Goal: Information Seeking & Learning: Compare options

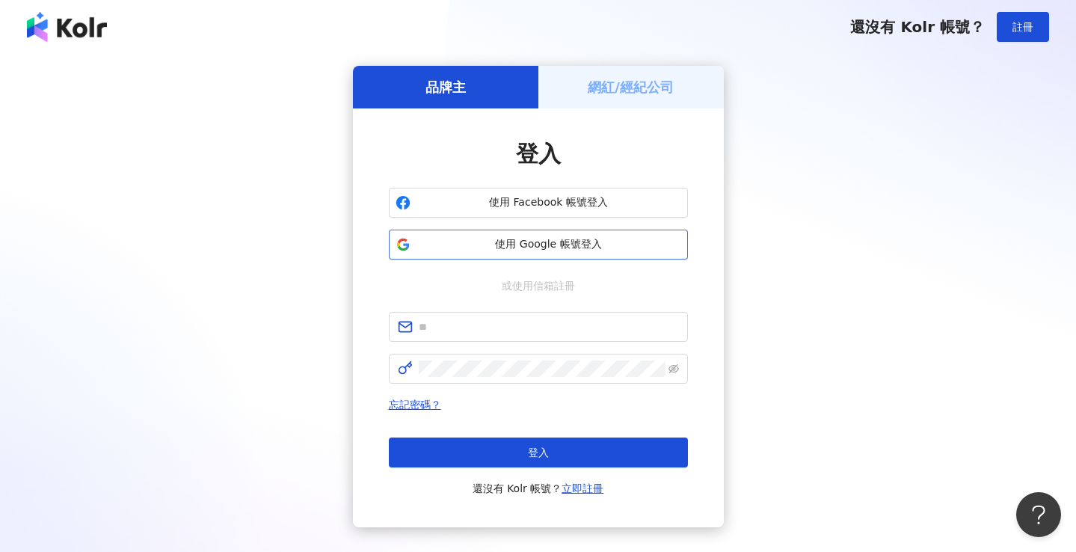
click at [396, 237] on icon "button" at bounding box center [403, 244] width 15 height 15
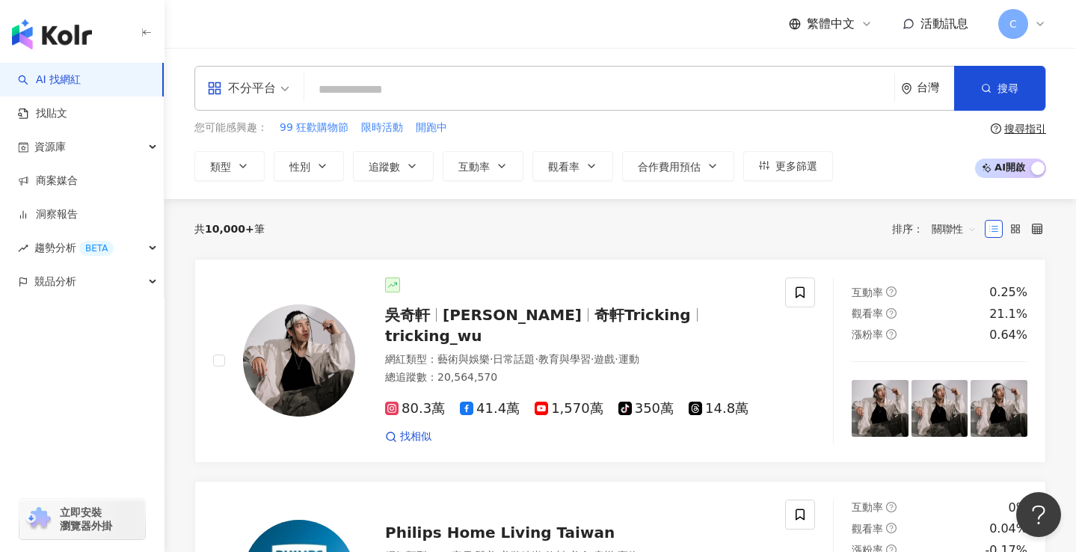
click at [466, 79] on input "search" at bounding box center [599, 90] width 578 height 28
paste input "**********"
type input "**********"
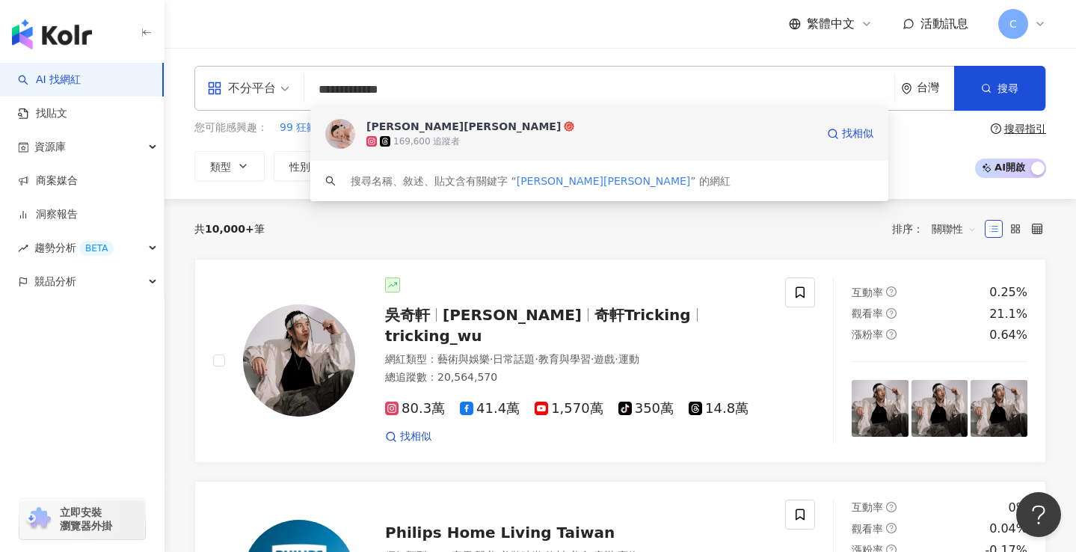
click at [332, 133] on img at bounding box center [340, 134] width 30 height 30
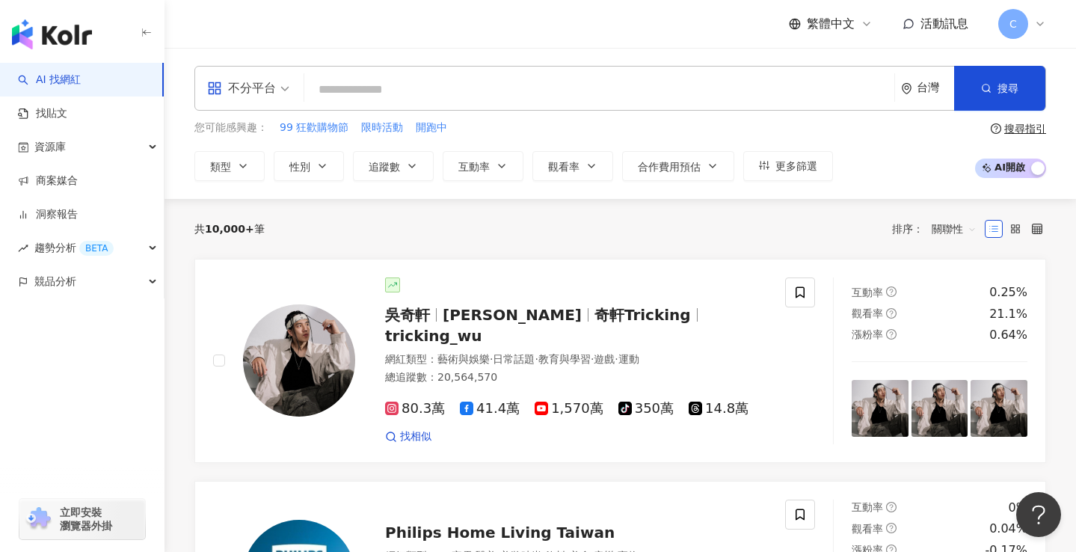
click at [340, 93] on input "search" at bounding box center [599, 90] width 578 height 28
paste input "***"
type input "***"
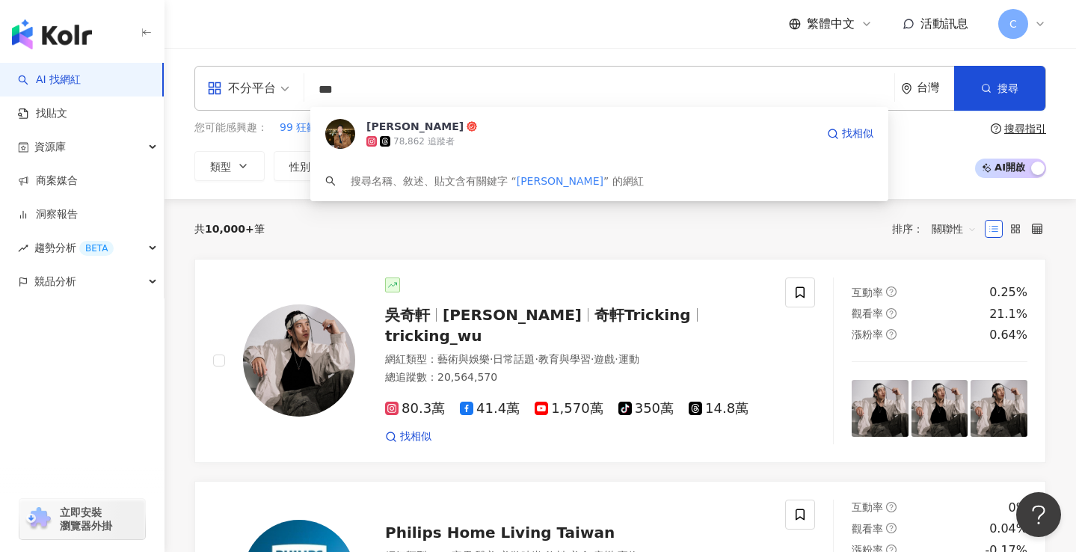
click at [494, 142] on div "78,862 追蹤者" at bounding box center [590, 141] width 449 height 15
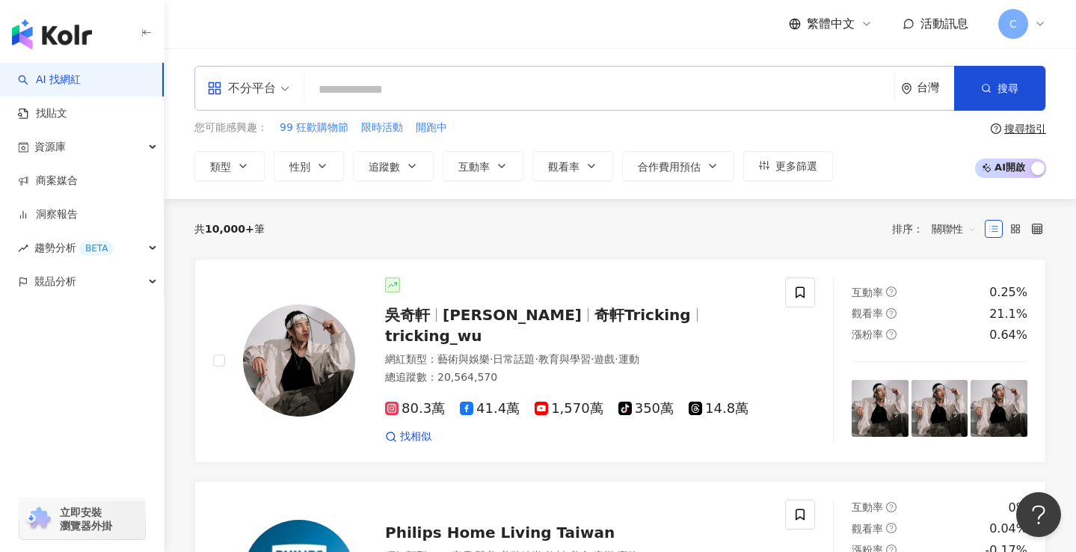
paste input "*********"
type input "*********"
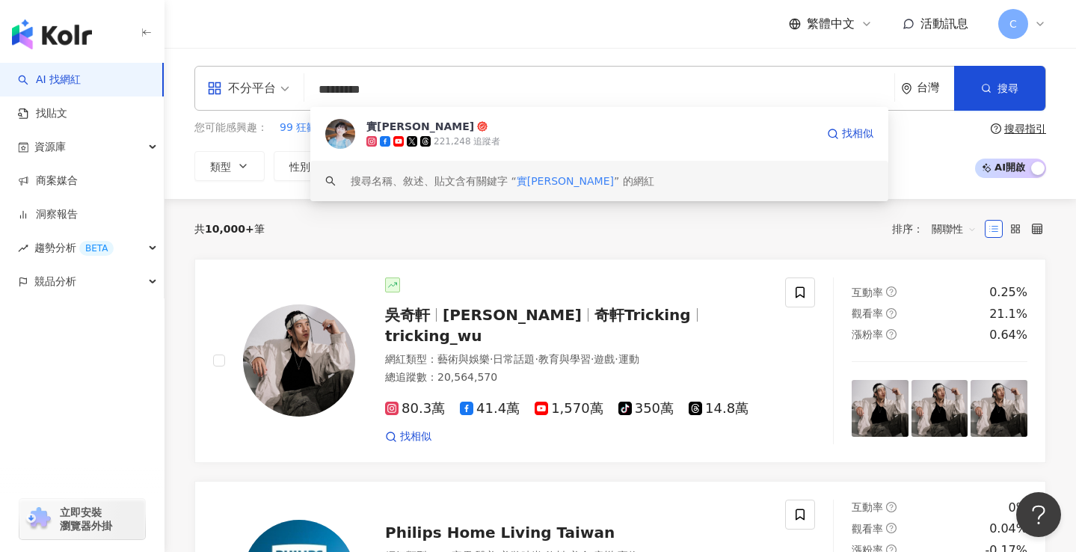
click at [423, 137] on icon at bounding box center [425, 141] width 10 height 10
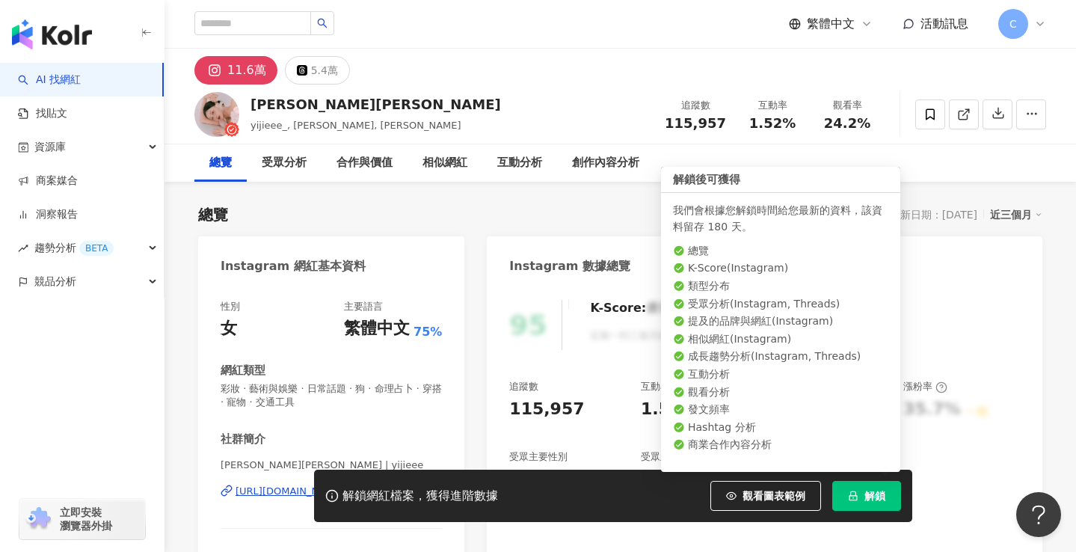
click at [854, 500] on icon "lock" at bounding box center [853, 496] width 8 height 10
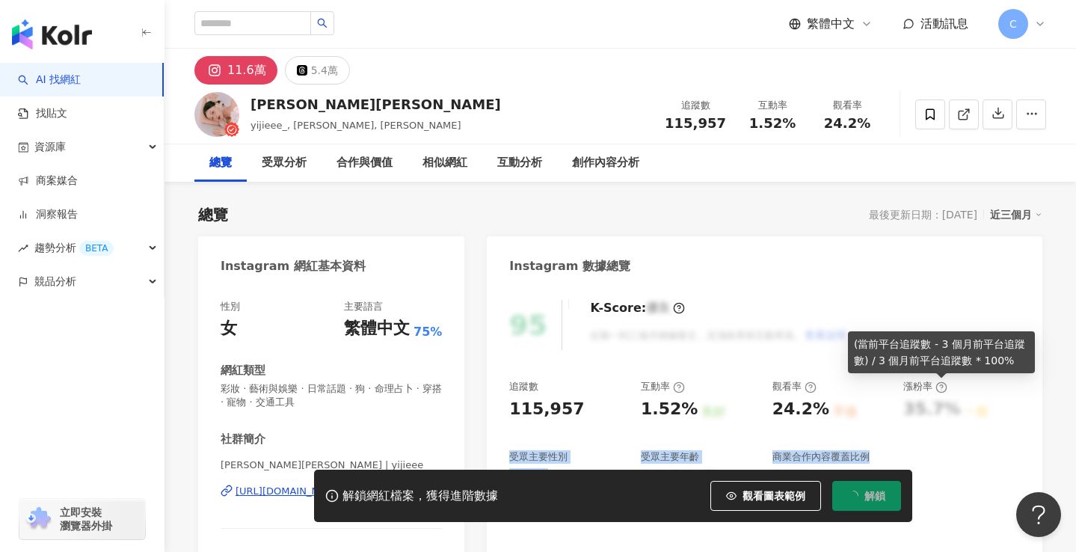
drag, startPoint x: 944, startPoint y: 392, endPoint x: 920, endPoint y: 460, distance: 72.1
click at [926, 460] on div "追蹤數 115,957 互動率 1.52% 良好 觀看率 24.2% 不佳 漲粉率 35.7% 一般 受眾主要性別 男性 76% 受眾主要年齡 25-34 歲…" at bounding box center [764, 435] width 511 height 111
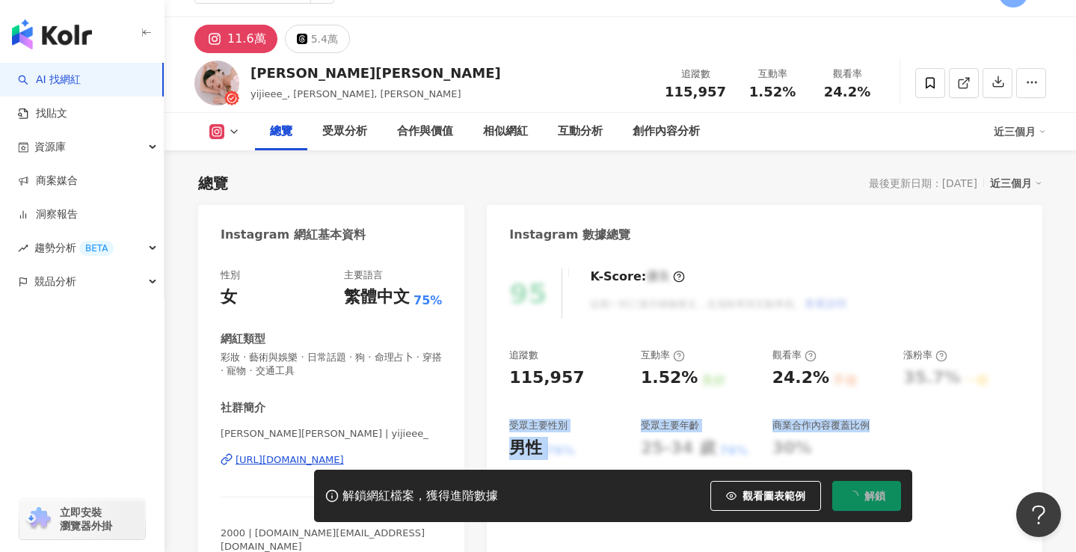
scroll to position [114, 0]
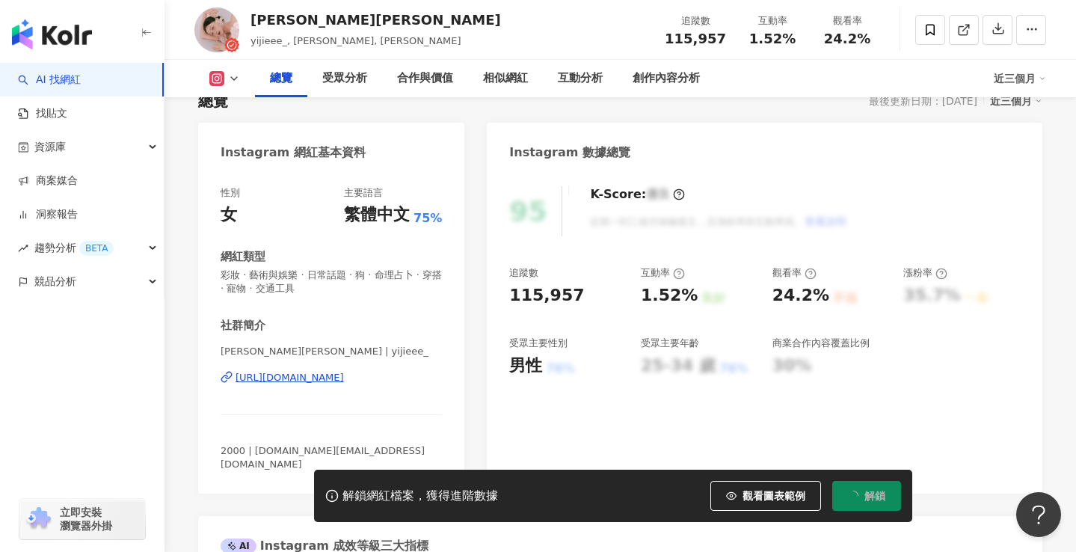
click at [635, 277] on div "追蹤數 115,957 互動率 1.52% 良好 觀看率 24.2% 不佳 漲粉率 35.7% 一般 受眾主要性別 男性 76% 受眾主要年齡 25-34 歲…" at bounding box center [764, 321] width 511 height 111
drag, startPoint x: 644, startPoint y: 297, endPoint x: 685, endPoint y: 297, distance: 41.1
click at [685, 297] on div "追蹤數 115,957 互動率 1.52% 良好 觀看率 24.2% 不佳 漲粉率 35.7% 一般 受眾主要性別 男性 76% 受眾主要年齡 25-34 歲…" at bounding box center [764, 321] width 511 height 111
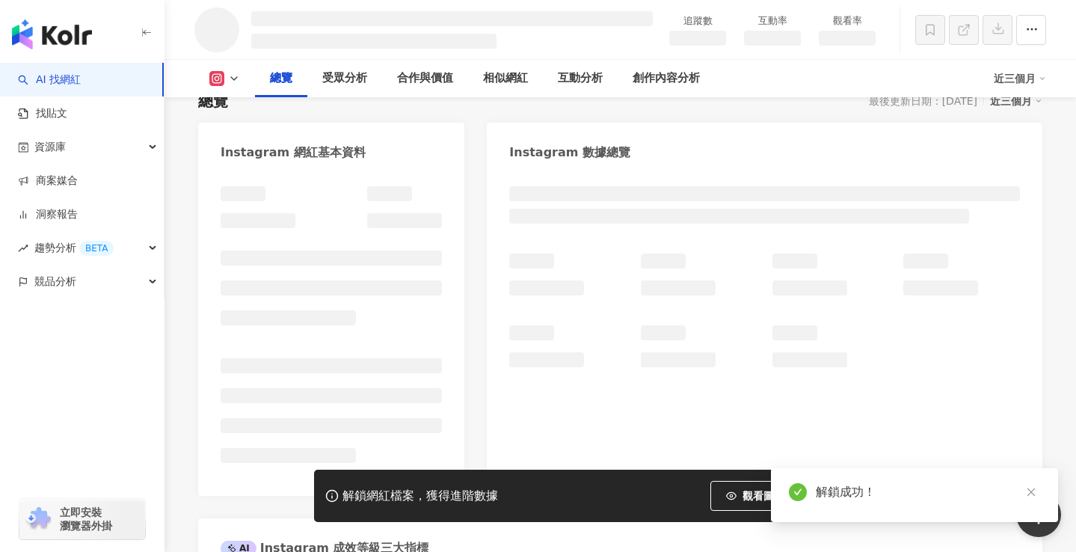
copy div
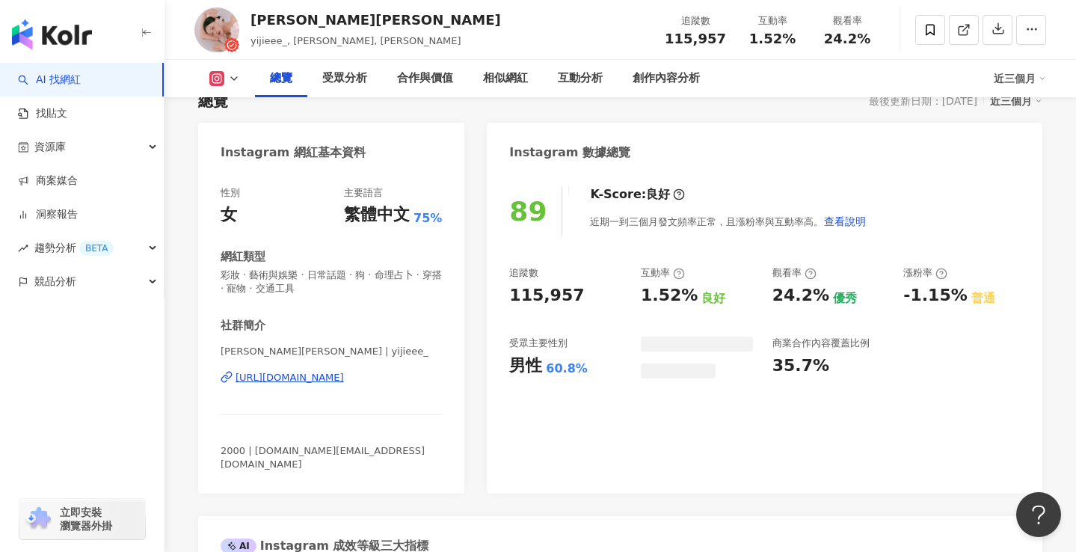
click at [594, 222] on div "近期一到三個月發文頻率正常，且漲粉率與互動率高。 查看說明" at bounding box center [728, 221] width 277 height 30
drag, startPoint x: 627, startPoint y: 298, endPoint x: 675, endPoint y: 300, distance: 47.9
click at [675, 300] on div "追蹤數 115,957 互動率 1.52% 良好 觀看率 24.2% 優秀 漲粉率 -1.15% 普通 受眾主要性別 男性 60.8% 受眾主要年齡 18-2…" at bounding box center [764, 333] width 511 height 134
click at [633, 304] on div "追蹤數 115,957 互動率 1.52% 良好 觀看率 24.2% 優秀 漲粉率 -1.15% 普通 受眾主要性別 男性 60.8% 受眾主要年齡 18-2…" at bounding box center [764, 333] width 511 height 134
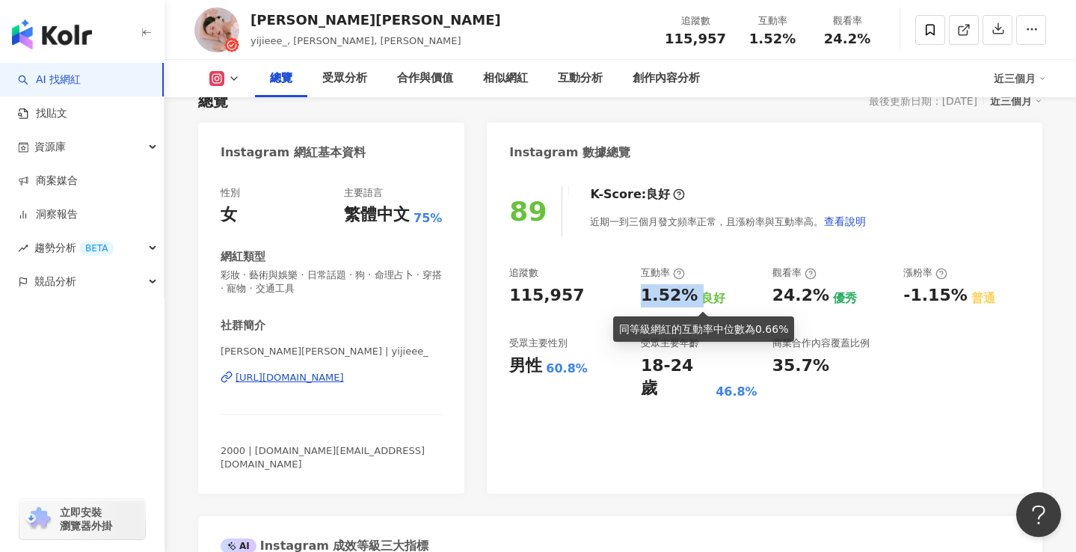
drag, startPoint x: 644, startPoint y: 298, endPoint x: 690, endPoint y: 298, distance: 46.4
click at [690, 298] on div "1.52% 良好" at bounding box center [699, 295] width 117 height 23
copy div "1.52%"
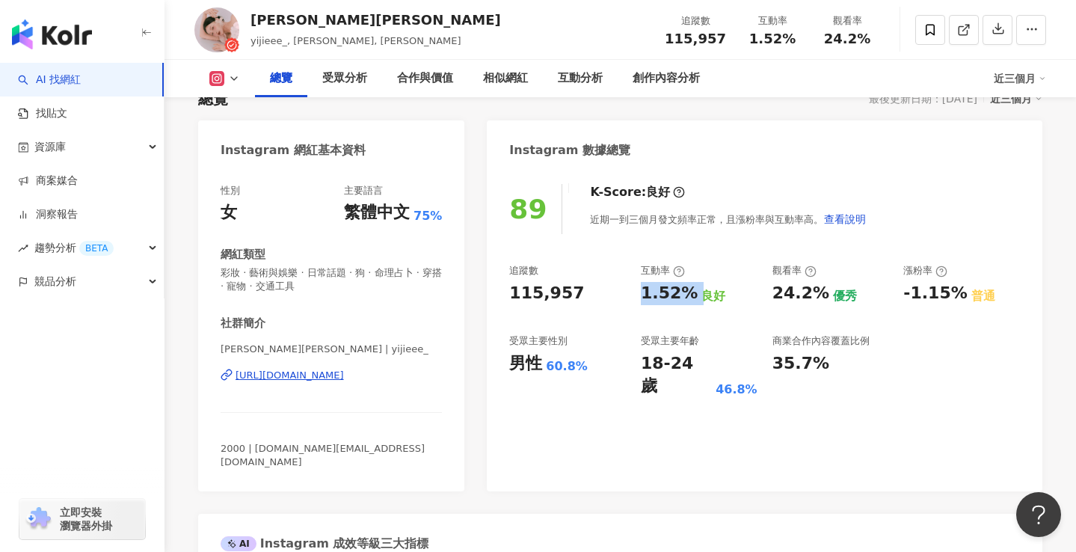
scroll to position [616, 0]
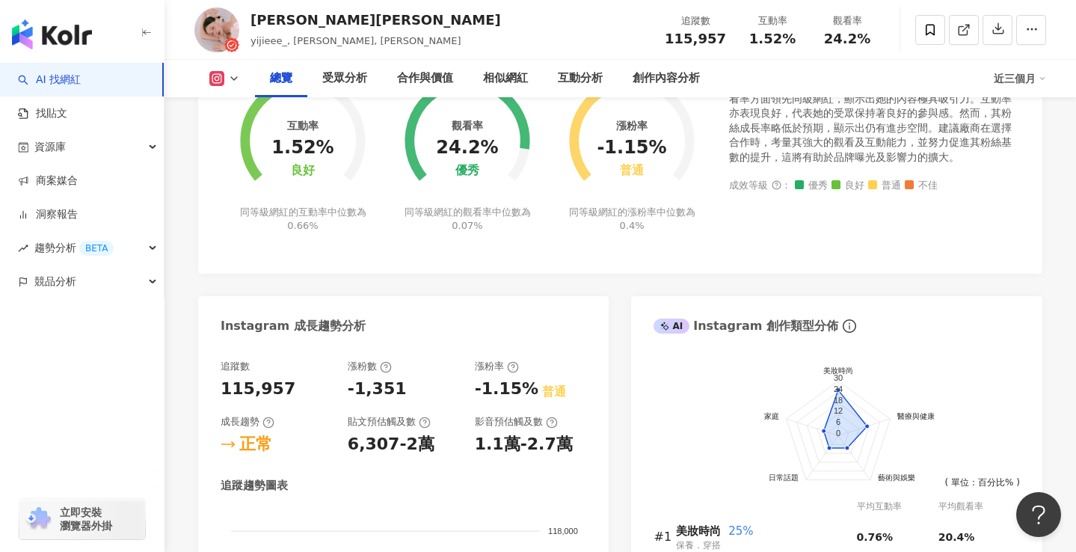
click at [456, 383] on div "-1,351" at bounding box center [404, 389] width 112 height 23
drag, startPoint x: 456, startPoint y: 383, endPoint x: 509, endPoint y: 379, distance: 53.2
click at [509, 379] on div "追蹤數 115,957 漲粉數 -1,351 漲粉率 -1.15% 普通 成長趨勢 正常 貼文預估觸及數 6,307-2萬 影音預估觸及數 1.1萬-2.7萬" at bounding box center [404, 408] width 366 height 96
click at [479, 387] on div "追蹤數 115,957 漲粉數 -1,351 漲粉率 -1.15% 普通 成長趨勢 正常 貼文預估觸及數 6,307-2萬 影音預估觸及數 1.1萬-2.7萬" at bounding box center [404, 408] width 366 height 96
drag, startPoint x: 473, startPoint y: 377, endPoint x: 529, endPoint y: 378, distance: 55.4
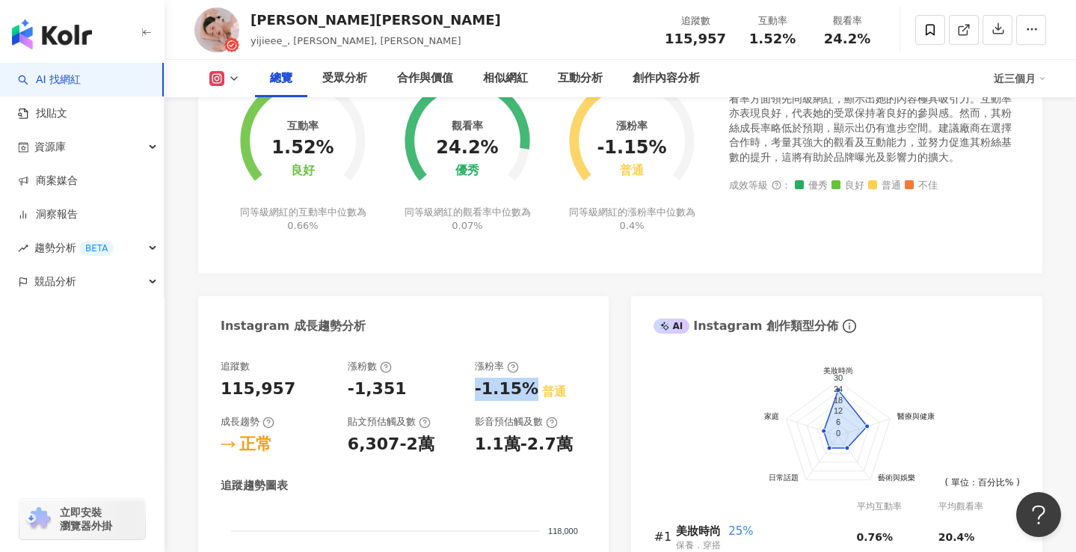
click at [529, 378] on div "追蹤數 115,957 漲粉數 -1,351 漲粉率 -1.15% 普通 成長趨勢 正常 貼文預估觸及數 6,307-2萬 影音預估觸及數 1.1萬-2.7萬" at bounding box center [404, 408] width 366 height 96
copy div "-1.15%"
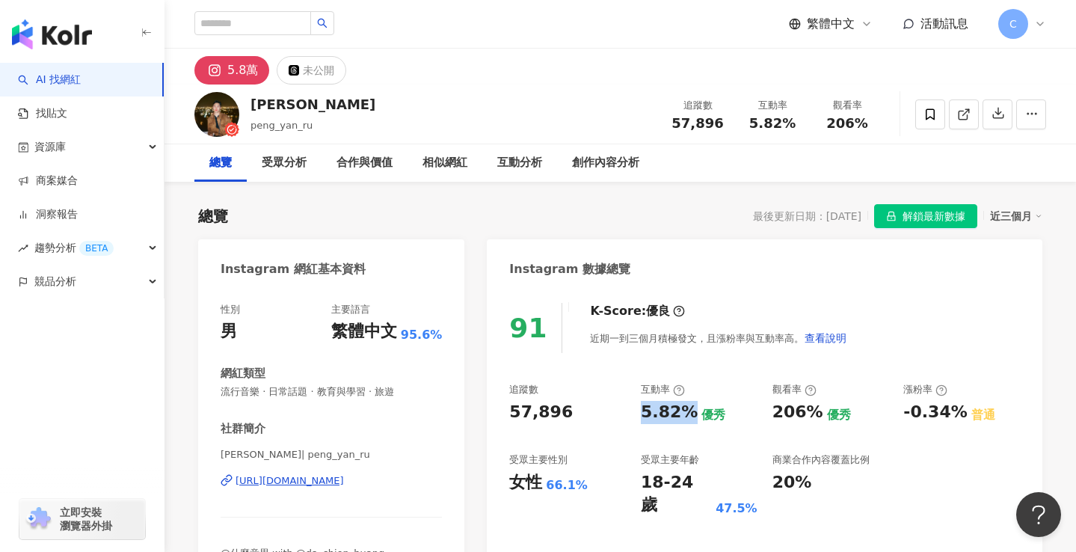
drag, startPoint x: 689, startPoint y: 410, endPoint x: 635, endPoint y: 417, distance: 54.4
click at [635, 417] on div "追蹤數 57,896 互動率 5.82% 優秀 觀看率 206% 優秀 漲粉率 -0.34% 普通 受眾主要性別 女性 66.1% 受眾主要年齡 18-24 …" at bounding box center [764, 450] width 511 height 134
copy div "5.82%"
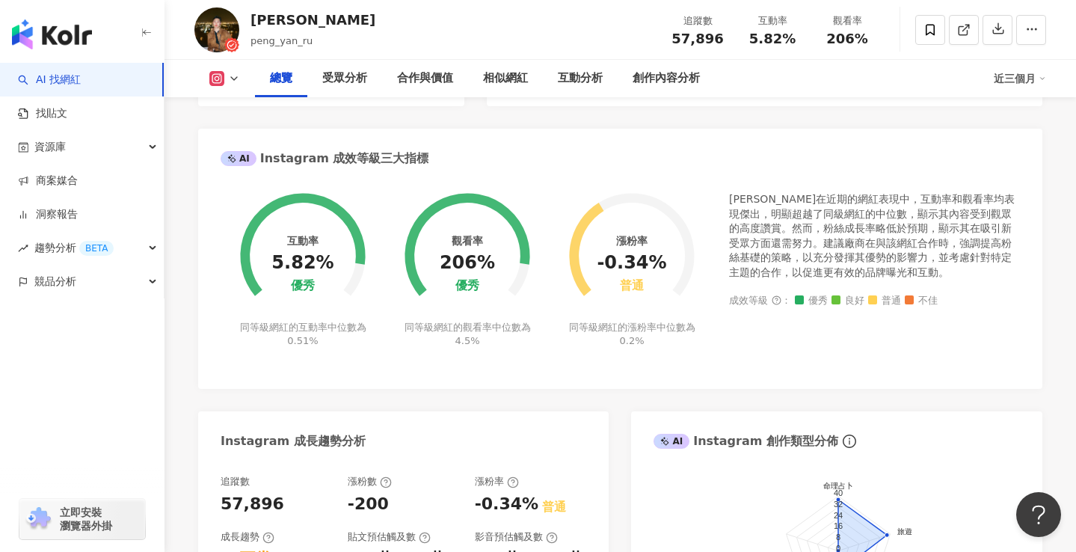
scroll to position [520, 0]
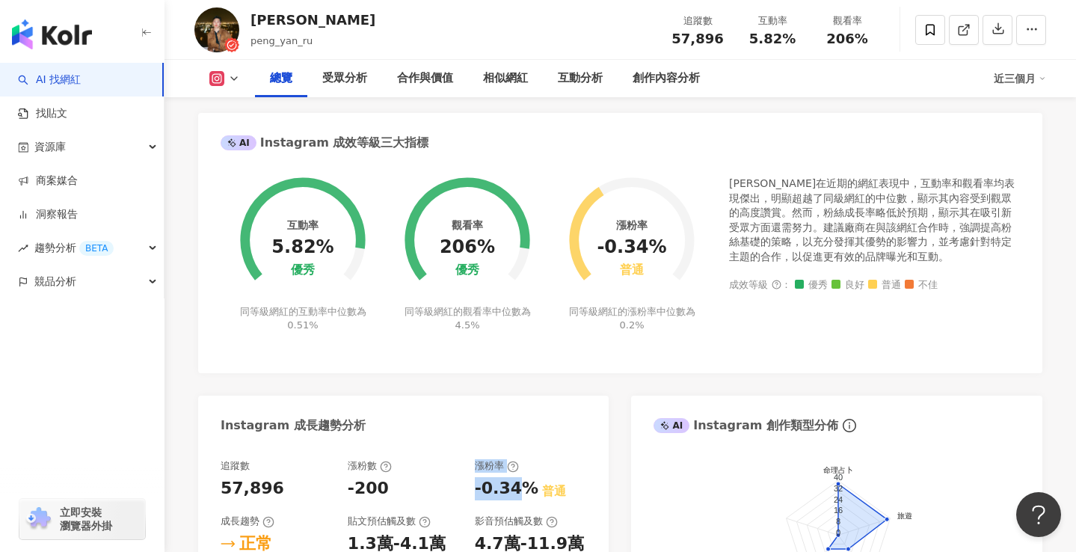
drag, startPoint x: 464, startPoint y: 494, endPoint x: 518, endPoint y: 491, distance: 53.1
click at [518, 491] on div "追蹤數 57,896 漲粉數 -200 漲粉率 -0.34% 普通 成長趨勢 正常 貼文預估觸及數 1.3萬-4.1萬 影音預估觸及數 4.7萬-11.9萬" at bounding box center [404, 507] width 366 height 96
click at [470, 506] on div "追蹤數 57,896 漲粉數 -200 漲粉率 -0.34% 普通 成長趨勢 正常 貼文預估觸及數 1.3萬-4.1萬 影音預估觸及數 4.7萬-11.9萬" at bounding box center [404, 507] width 366 height 96
drag, startPoint x: 475, startPoint y: 492, endPoint x: 523, endPoint y: 488, distance: 48.8
click at [523, 488] on div "-0.34%" at bounding box center [507, 488] width 64 height 23
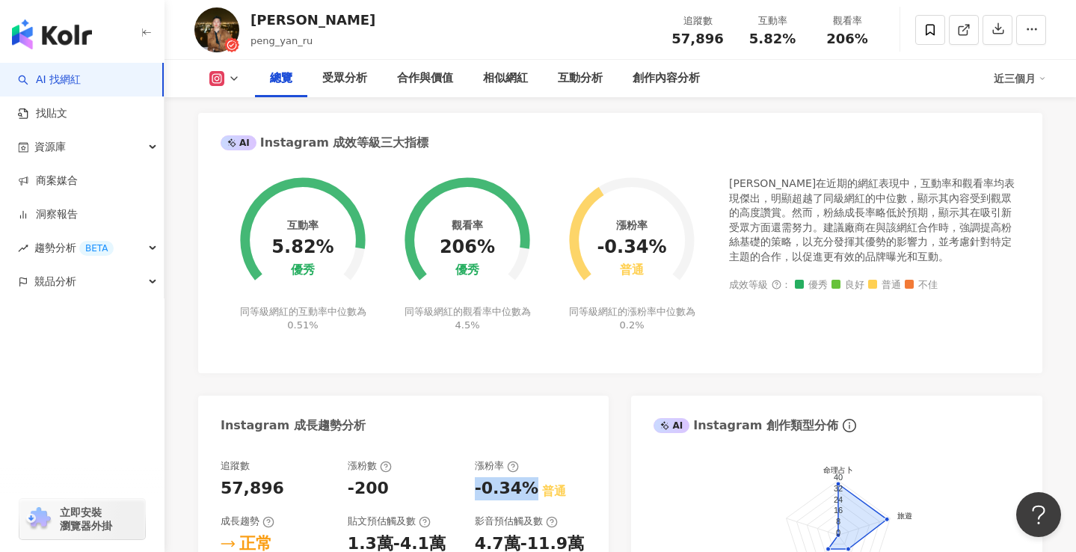
copy div "-0.34%"
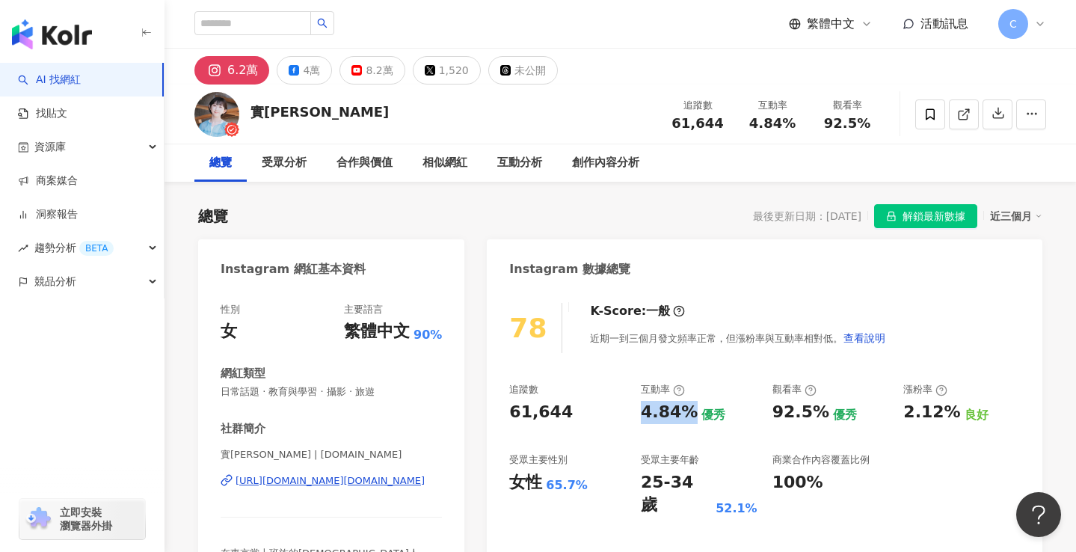
drag, startPoint x: 682, startPoint y: 408, endPoint x: 644, endPoint y: 413, distance: 38.5
click at [642, 413] on div "4.84%" at bounding box center [669, 412] width 57 height 23
copy div "4.84%"
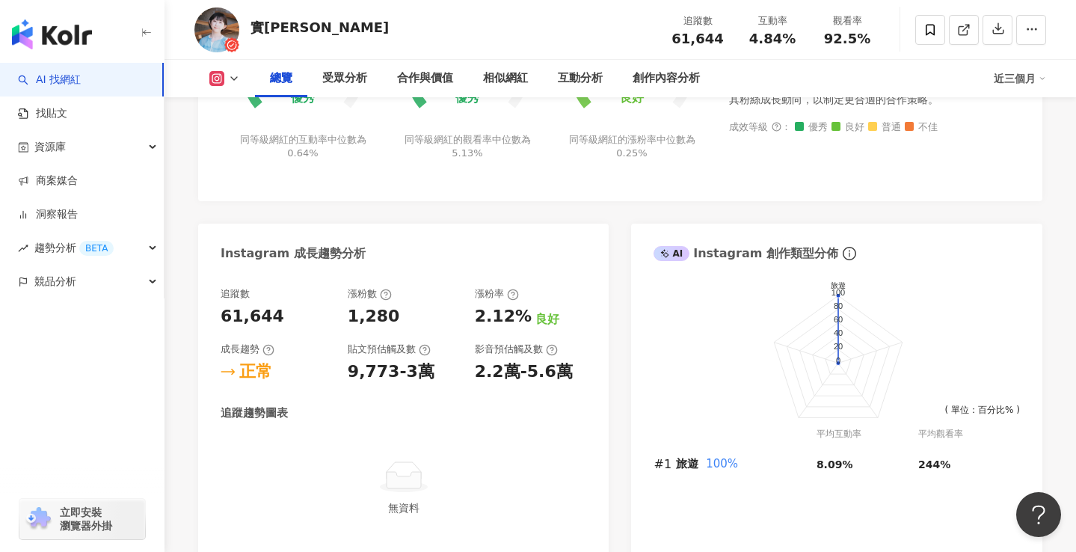
scroll to position [807, 0]
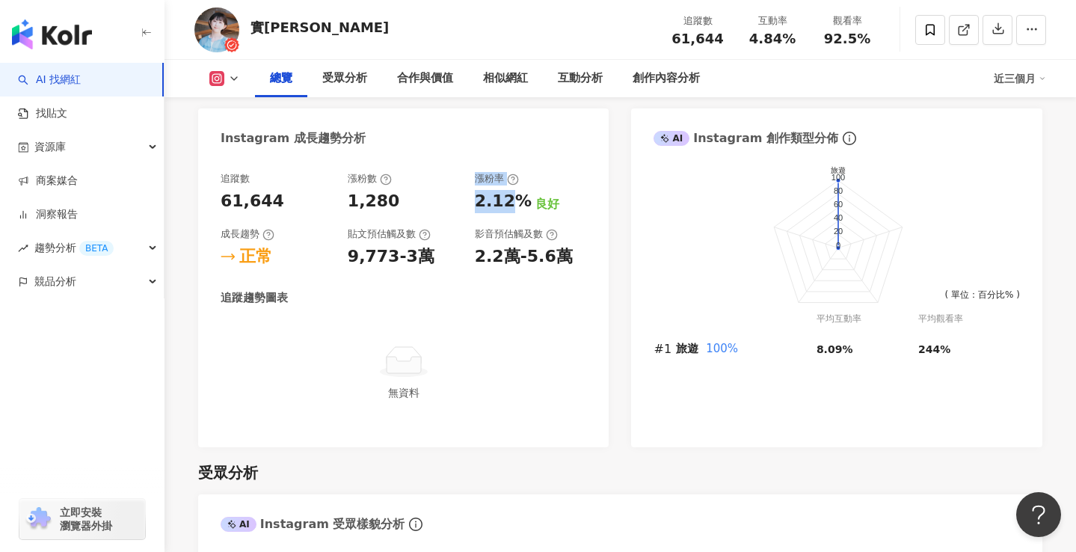
drag, startPoint x: 461, startPoint y: 206, endPoint x: 505, endPoint y: 206, distance: 43.4
click at [505, 206] on div "追蹤數 61,644 漲粉數 1,280 漲粉率 2.12% 良好 成長趨勢 正常 貼文預估觸及數 9,773-3萬 影音預估觸及數 2.2萬-5.6萬" at bounding box center [404, 220] width 366 height 96
click at [477, 210] on div "2.12%" at bounding box center [503, 201] width 57 height 23
drag, startPoint x: 475, startPoint y: 203, endPoint x: 520, endPoint y: 201, distance: 44.9
click at [520, 201] on div "2.12%" at bounding box center [503, 201] width 57 height 23
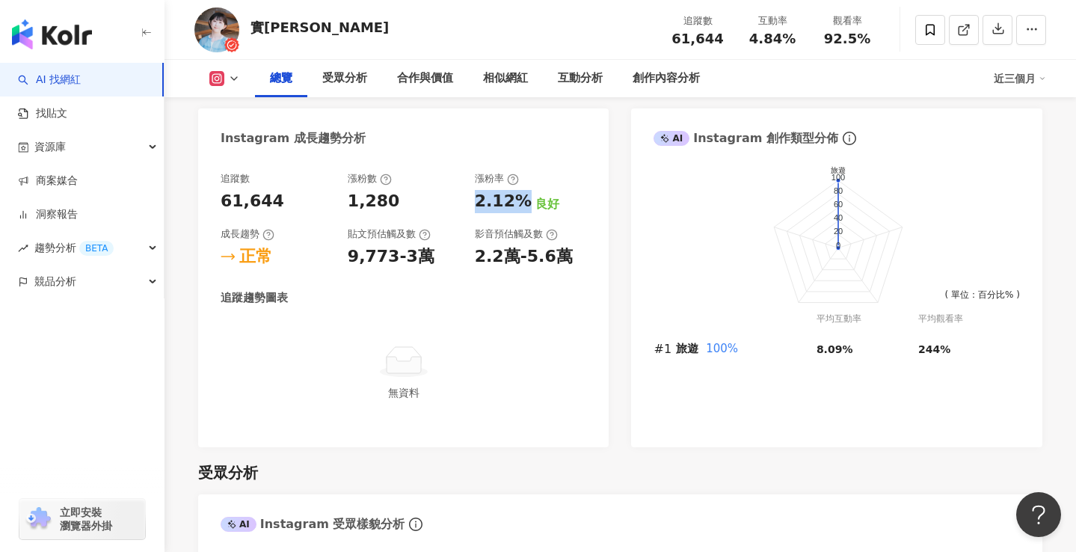
copy div "2.12%"
